Goal: Task Accomplishment & Management: Manage account settings

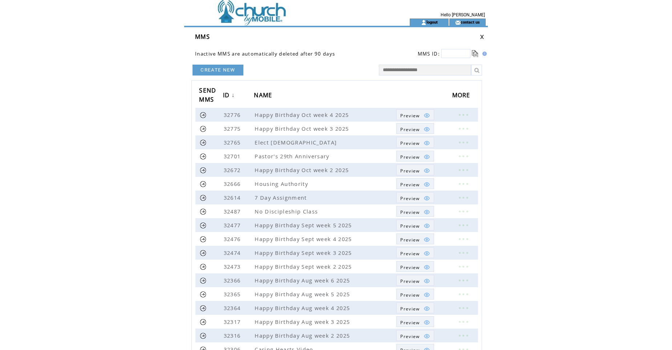
click at [424, 21] on img at bounding box center [423, 23] width 5 height 6
click at [437, 22] on link "logout" at bounding box center [431, 22] width 11 height 5
